Goal: Information Seeking & Learning: Learn about a topic

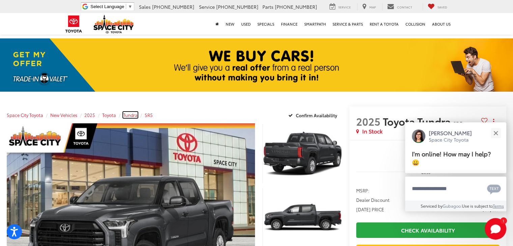
click at [130, 115] on span "Tundra" at bounding box center [130, 115] width 15 height 6
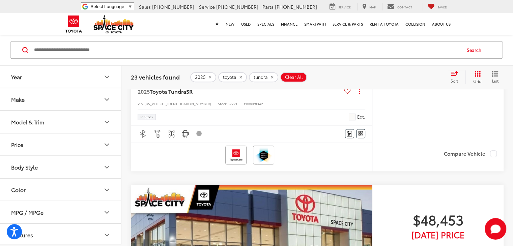
scroll to position [555, 0]
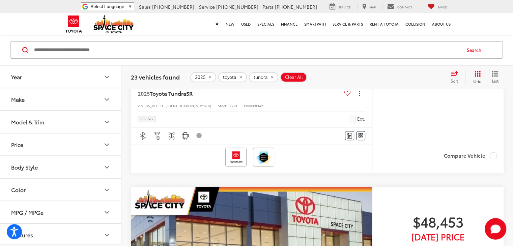
drag, startPoint x: 516, startPoint y: 9, endPoint x: 483, endPoint y: 52, distance: 53.0
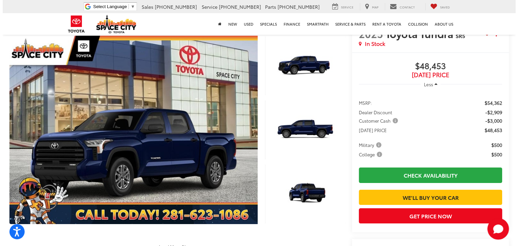
scroll to position [89, 0]
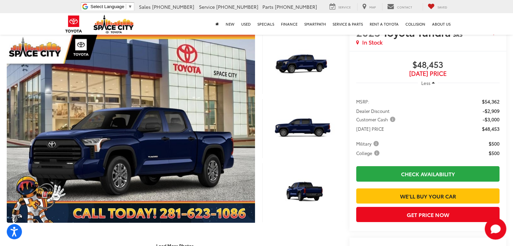
drag, startPoint x: 513, startPoint y: 41, endPoint x: 513, endPoint y: 57, distance: 16.5
click at [513, 57] on html "Press Alt+1 for screen-reader mode, Alt+0 to cancel Accessibility Screen-Reader…" at bounding box center [256, 34] width 513 height 246
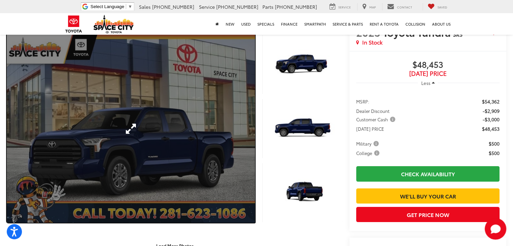
click at [239, 129] on link "Expand Photo 0" at bounding box center [131, 128] width 248 height 188
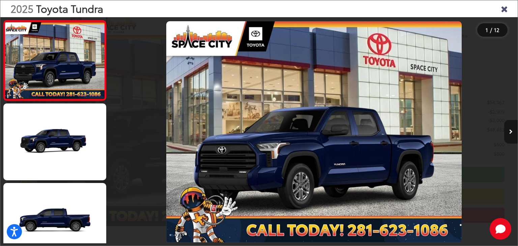
click at [511, 133] on icon "Next image" at bounding box center [510, 132] width 3 height 5
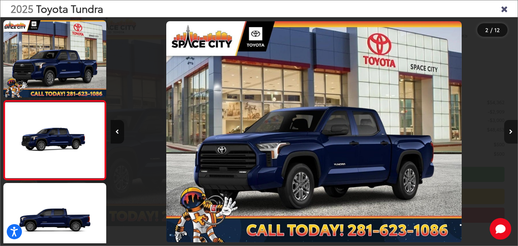
scroll to position [28, 0]
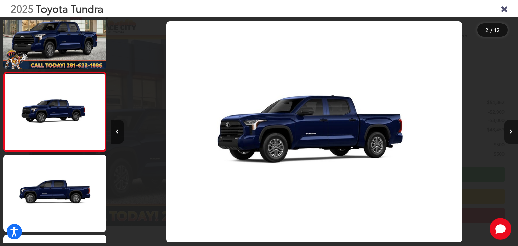
click at [511, 133] on icon "Next image" at bounding box center [510, 132] width 3 height 5
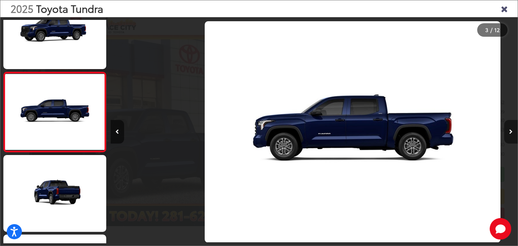
scroll to position [0, 815]
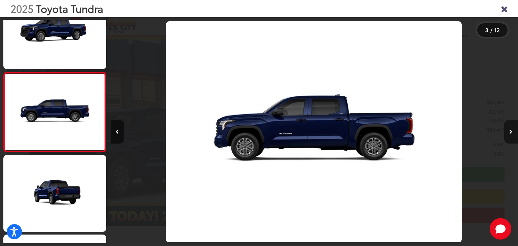
click at [511, 133] on icon "Next image" at bounding box center [510, 132] width 3 height 5
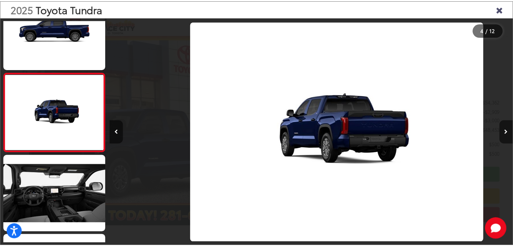
scroll to position [0, 1222]
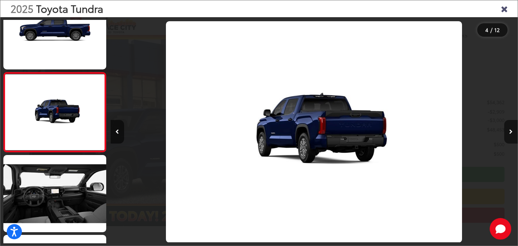
click at [503, 11] on icon "Close gallery" at bounding box center [504, 8] width 7 height 9
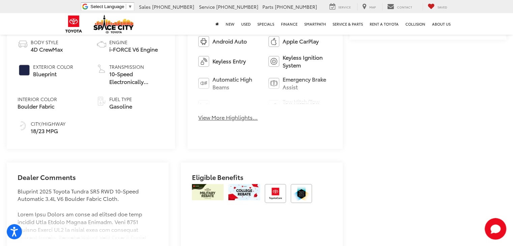
scroll to position [428, 0]
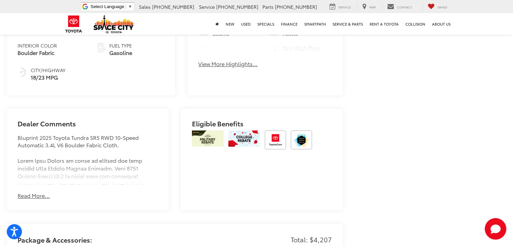
click at [36, 192] on button "Read More..." at bounding box center [34, 196] width 32 height 8
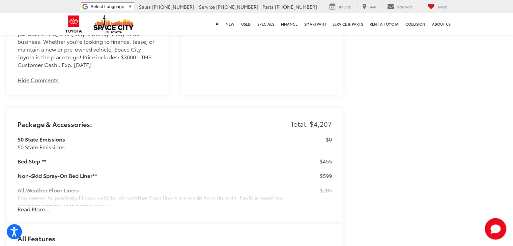
scroll to position [899, 0]
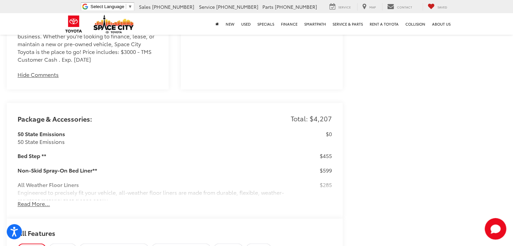
click at [48, 200] on button "Read More..." at bounding box center [34, 204] width 32 height 8
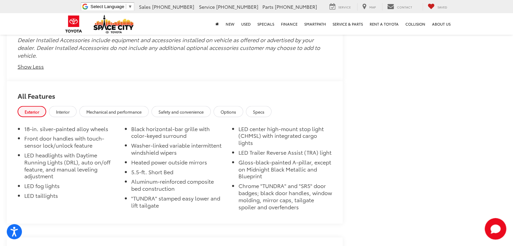
scroll to position [1411, 0]
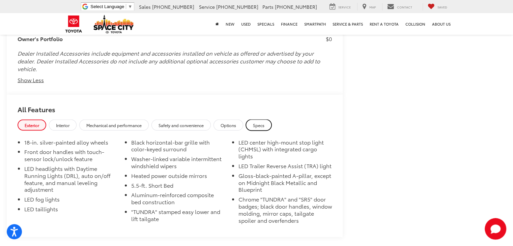
click at [261, 120] on link "Specs" at bounding box center [259, 125] width 26 height 11
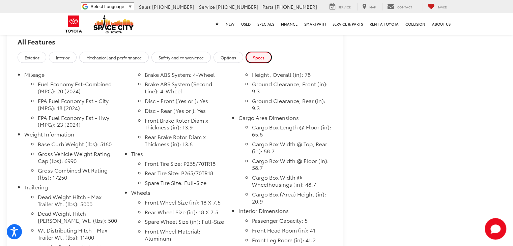
scroll to position [0, 0]
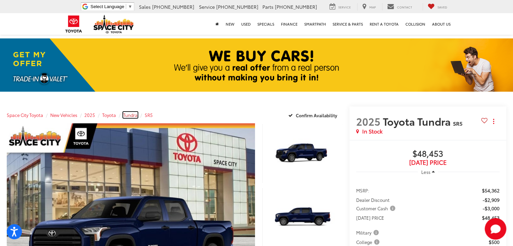
click at [134, 115] on span "Tundra" at bounding box center [130, 115] width 15 height 6
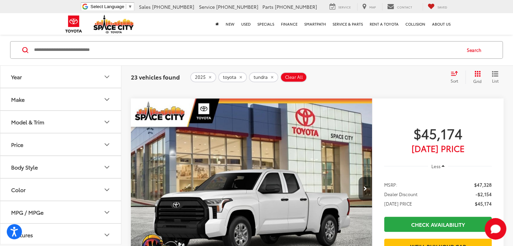
scroll to position [335, 0]
